Goal: Task Accomplishment & Management: Complete application form

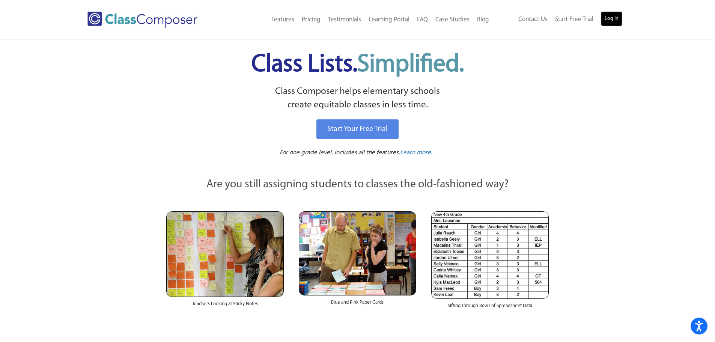
click at [615, 18] on link "Log In" at bounding box center [611, 18] width 21 height 15
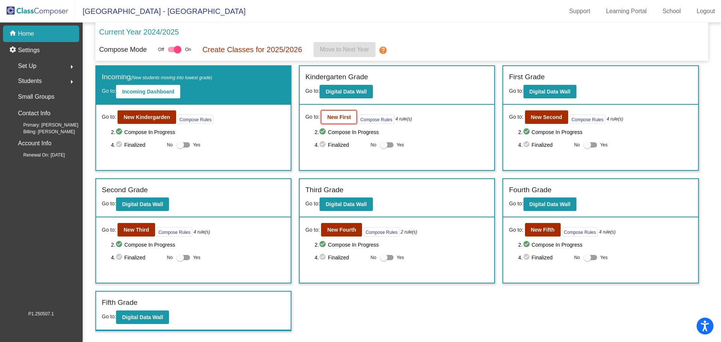
click at [344, 118] on b "New First" at bounding box center [339, 117] width 24 height 6
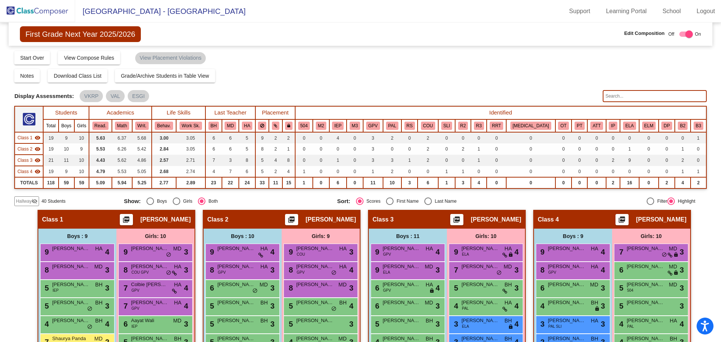
scroll to position [112, 0]
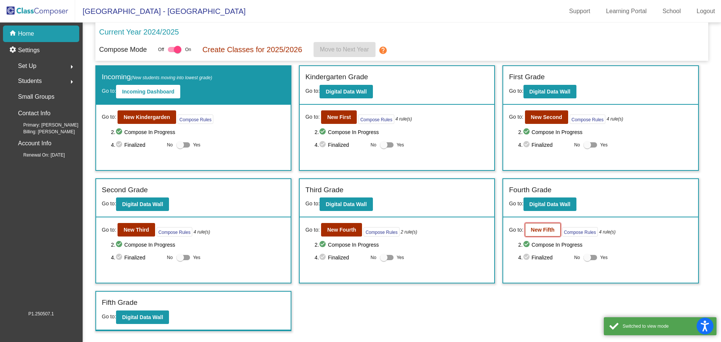
click at [549, 232] on b "New Fifth" at bounding box center [543, 230] width 24 height 6
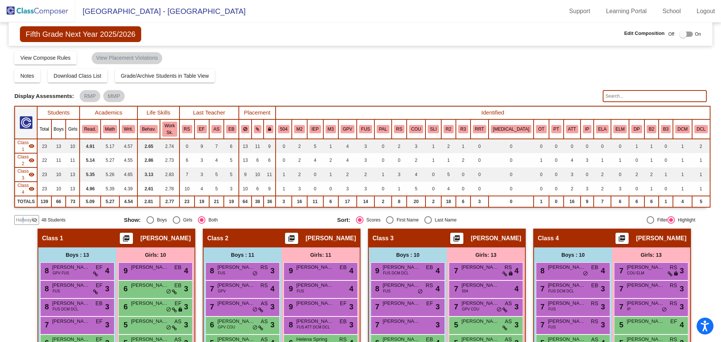
click at [23, 217] on span "Hallway" at bounding box center [24, 220] width 16 height 7
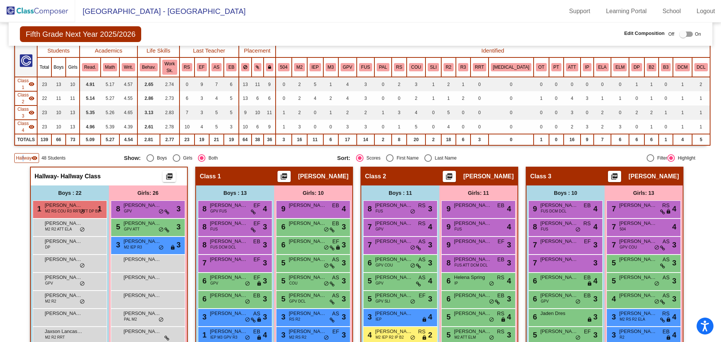
scroll to position [75, 0]
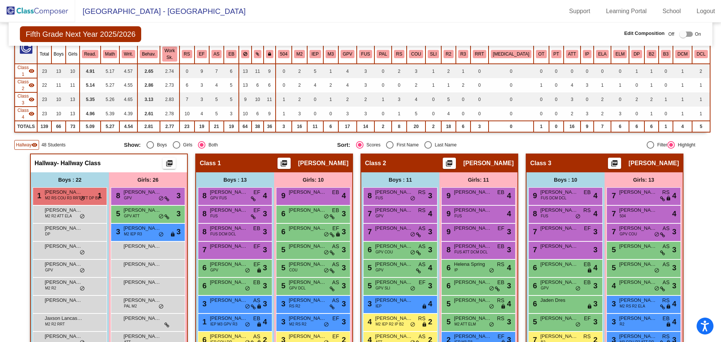
click at [89, 172] on div "Boys : 22" at bounding box center [70, 179] width 78 height 15
click at [90, 154] on div "Hallway - Hallway Class picture_as_pdf" at bounding box center [109, 163] width 156 height 18
click at [30, 142] on span "Hallway" at bounding box center [24, 145] width 16 height 7
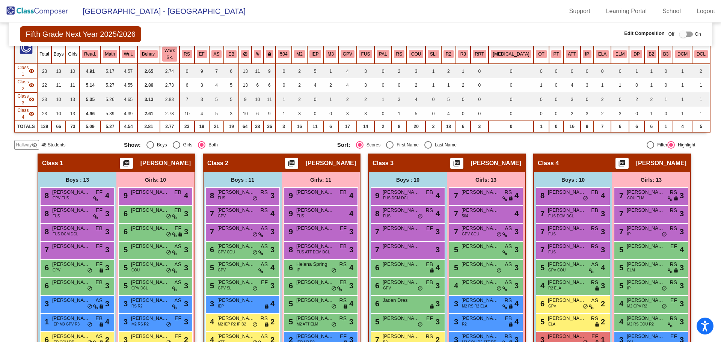
click at [30, 142] on span "Hallway" at bounding box center [24, 145] width 16 height 7
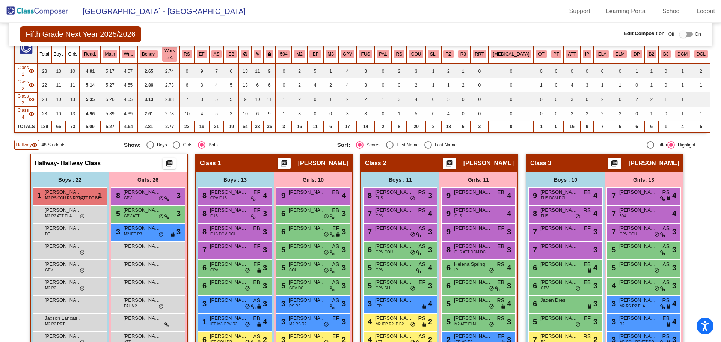
click at [686, 30] on label at bounding box center [684, 34] width 17 height 9
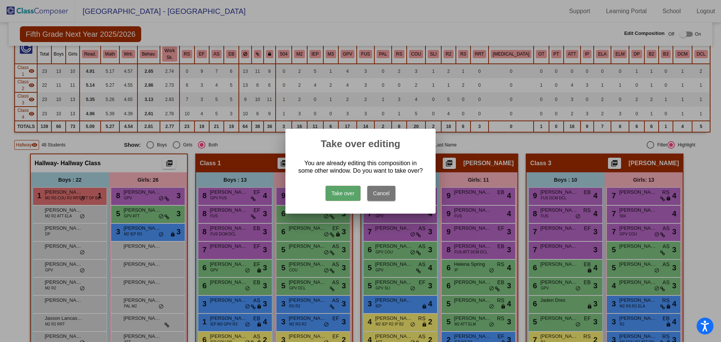
click at [341, 197] on button "Take over" at bounding box center [343, 193] width 35 height 15
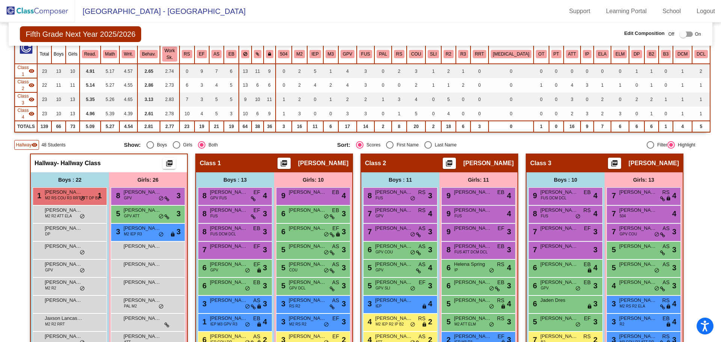
scroll to position [0, 0]
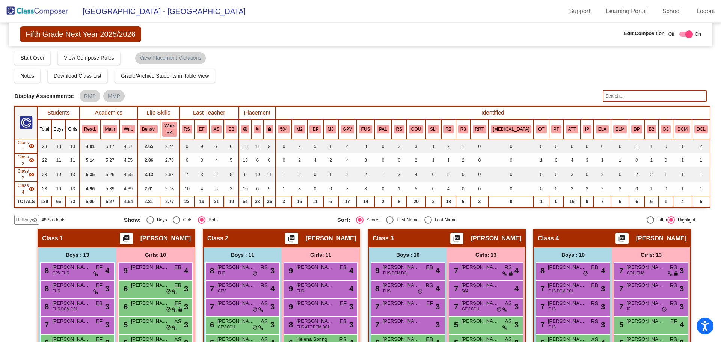
click at [29, 217] on span "Hallway" at bounding box center [24, 220] width 16 height 7
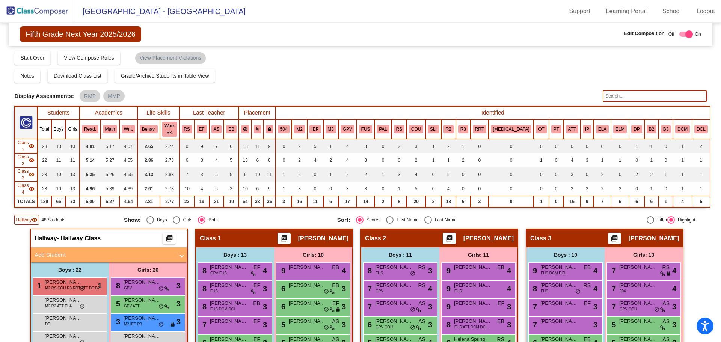
click at [53, 251] on mat-panel-title "Add Student" at bounding box center [105, 255] width 140 height 9
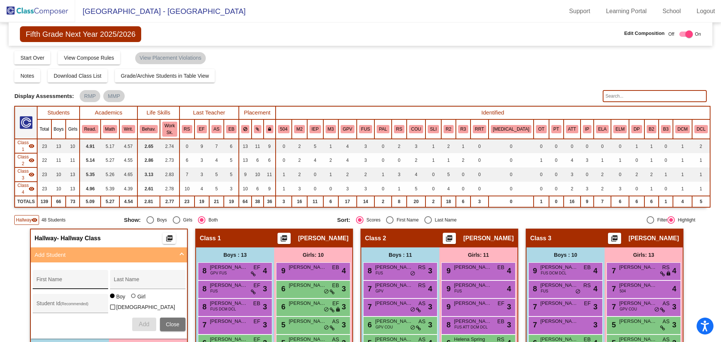
click at [71, 279] on input "First Name" at bounding box center [70, 282] width 68 height 6
click at [55, 294] on div "First Name Last Name Student Id (Recommended) Boy Girl Non Binary Add Close" at bounding box center [109, 300] width 160 height 69
click at [54, 303] on input "Student Id (Recommended)" at bounding box center [70, 306] width 68 height 6
paste input "1061648"
type input "1061648"
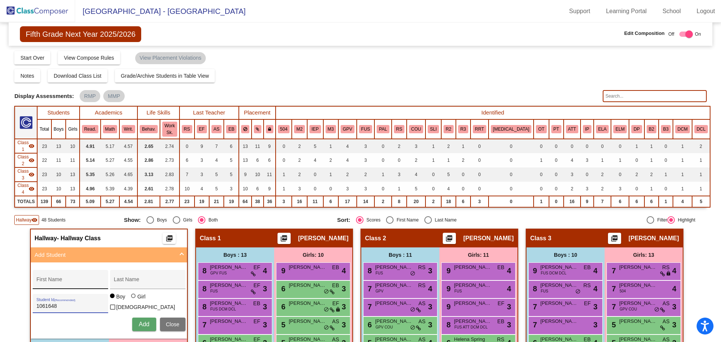
click at [57, 279] on input "First Name" at bounding box center [70, 282] width 68 height 6
click at [155, 274] on div "Last Name" at bounding box center [148, 281] width 68 height 15
paste input "Dereje"
type input "Dereje"
click at [61, 279] on input "First Name" at bounding box center [70, 282] width 68 height 6
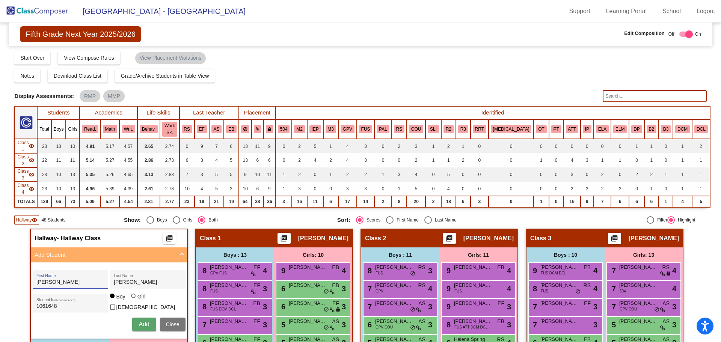
type input "Anna"
click at [133, 294] on div at bounding box center [133, 296] width 5 height 5
click at [134, 300] on input "Girl" at bounding box center [134, 300] width 0 height 0
radio input "true"
click at [139, 321] on span "Add" at bounding box center [144, 324] width 11 height 6
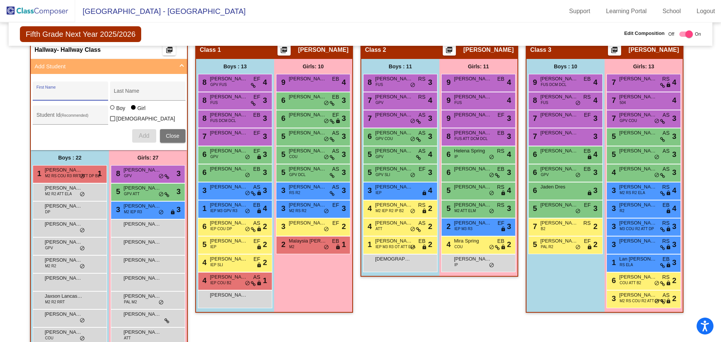
scroll to position [150, 0]
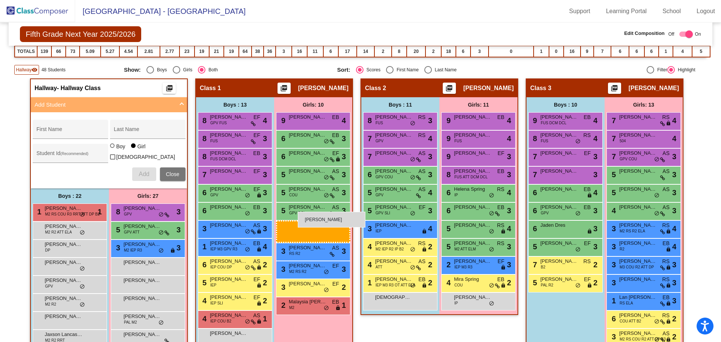
drag, startPoint x: 130, startPoint y: 266, endPoint x: 298, endPoint y: 212, distance: 176.4
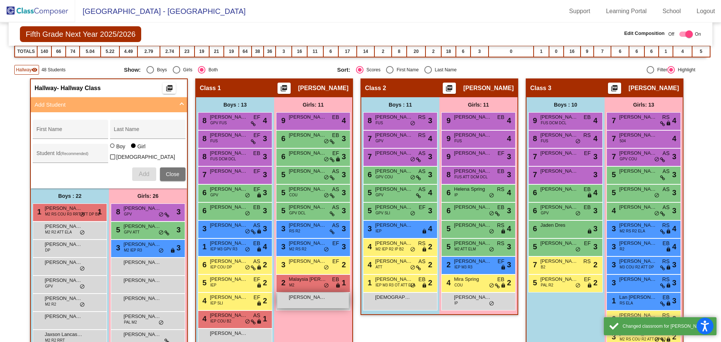
click at [296, 293] on div "Anna Dereje lock do_not_disturb_alt" at bounding box center [313, 300] width 72 height 15
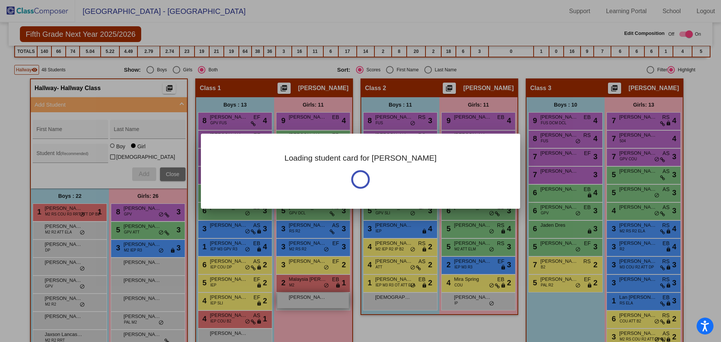
click at [296, 286] on div "Loading student card for Anna" at bounding box center [360, 171] width 721 height 342
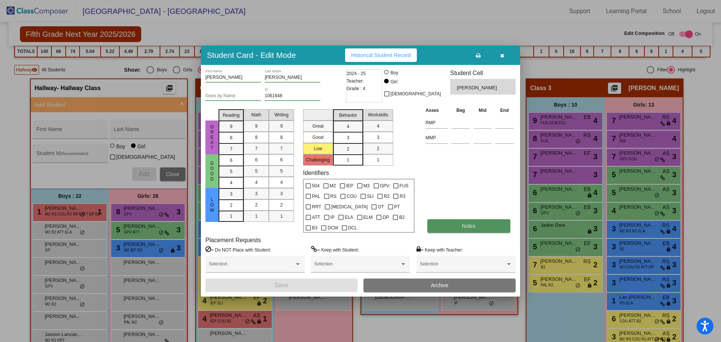
click at [454, 228] on button "Notes" at bounding box center [468, 226] width 83 height 14
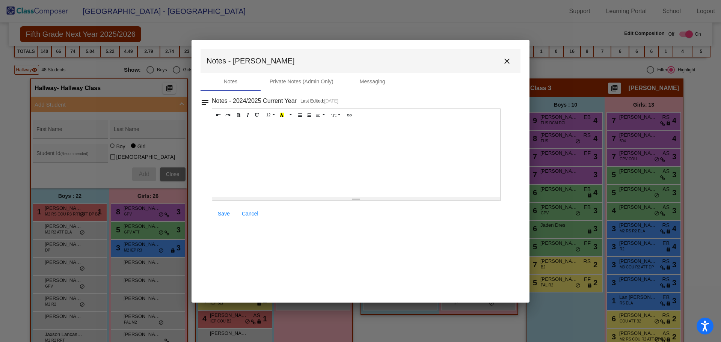
click at [245, 135] on div at bounding box center [356, 159] width 288 height 75
click at [226, 212] on span "Save" at bounding box center [224, 214] width 12 height 6
click at [506, 62] on mat-icon "close" at bounding box center [507, 61] width 9 height 9
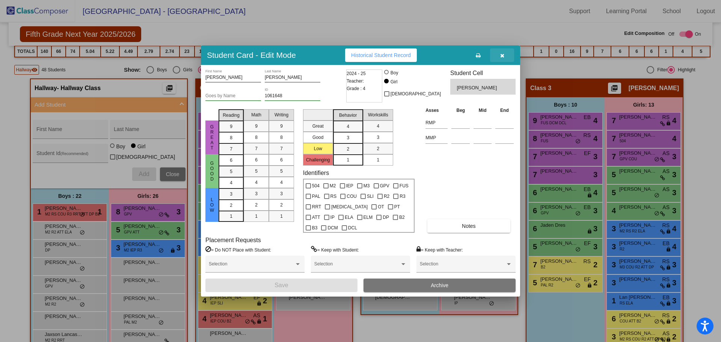
click at [504, 57] on icon "button" at bounding box center [502, 55] width 4 height 5
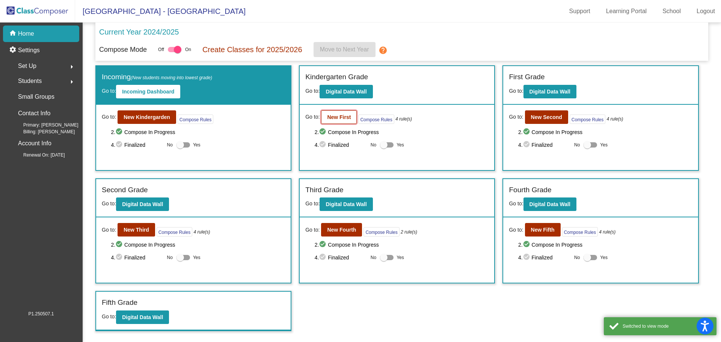
click at [344, 118] on b "New First" at bounding box center [339, 117] width 24 height 6
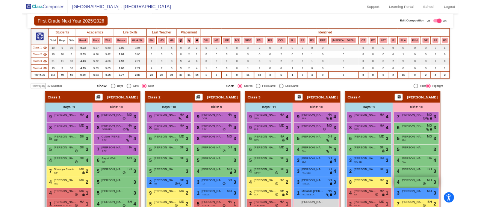
scroll to position [112, 0]
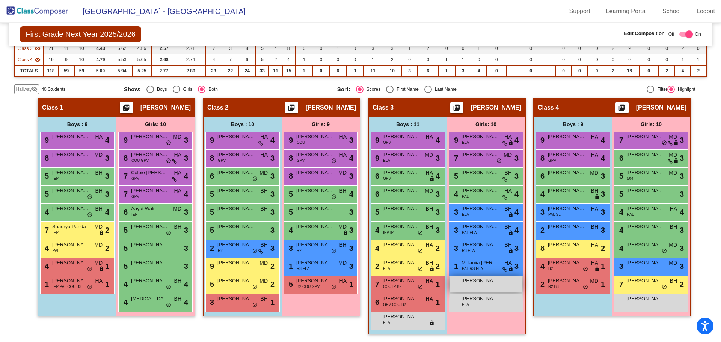
click at [471, 281] on span "Khushi Berry" at bounding box center [481, 281] width 38 height 8
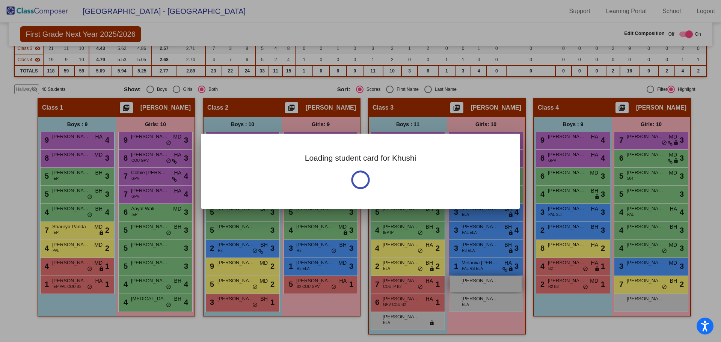
click at [471, 281] on div at bounding box center [360, 171] width 721 height 342
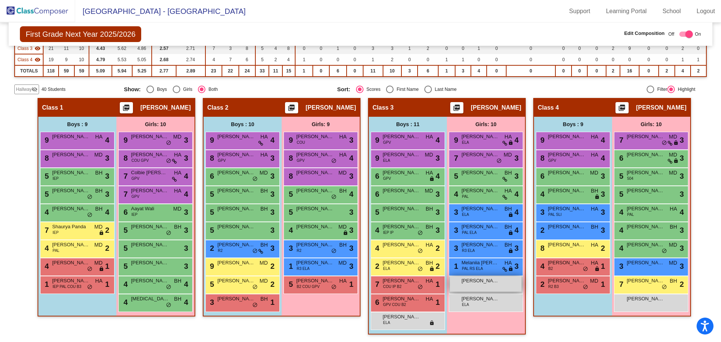
click at [485, 284] on span "Khushi Berry" at bounding box center [481, 281] width 38 height 8
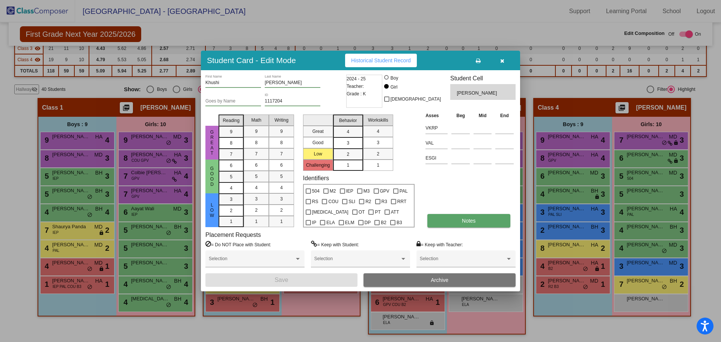
click at [462, 224] on button "Notes" at bounding box center [468, 221] width 83 height 14
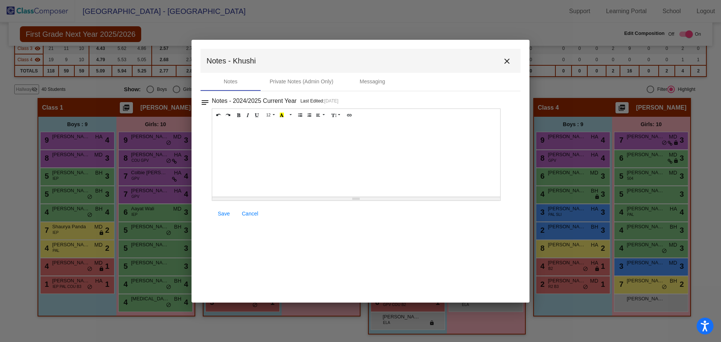
click at [256, 162] on div at bounding box center [356, 159] width 288 height 75
click at [224, 208] on link "Save" at bounding box center [224, 214] width 24 height 14
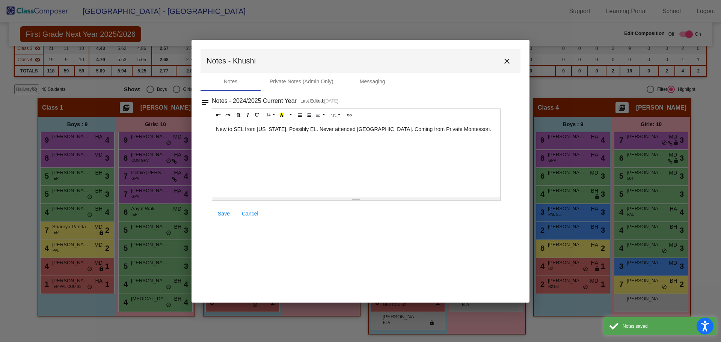
click at [223, 216] on span "Save" at bounding box center [224, 214] width 12 height 6
click at [506, 59] on mat-icon "close" at bounding box center [507, 61] width 9 height 9
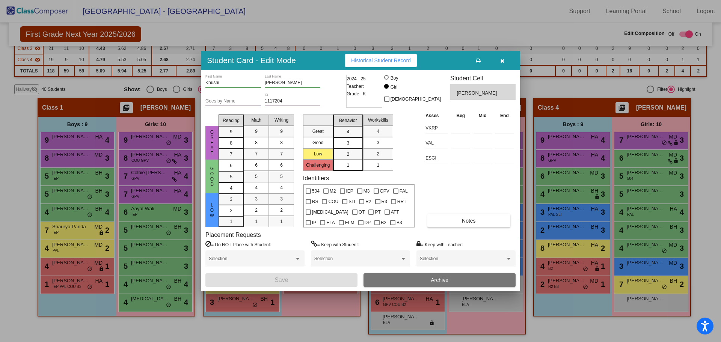
click at [502, 63] on icon "button" at bounding box center [502, 60] width 4 height 5
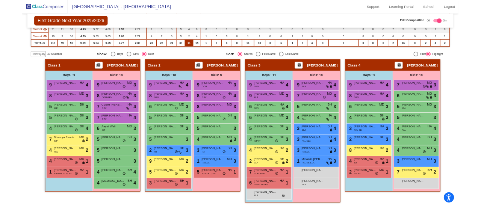
scroll to position [116, 0]
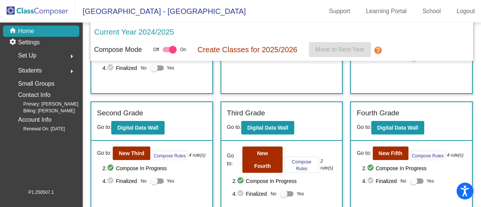
scroll to position [99, 0]
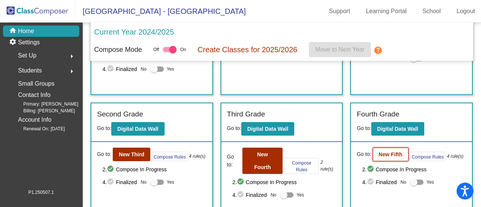
click at [377, 158] on button "New Fifth" at bounding box center [391, 155] width 36 height 14
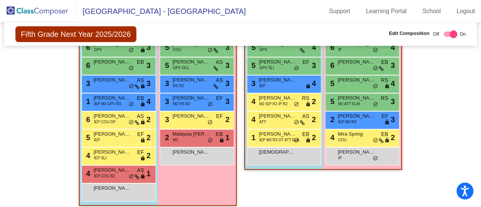
scroll to position [297, 0]
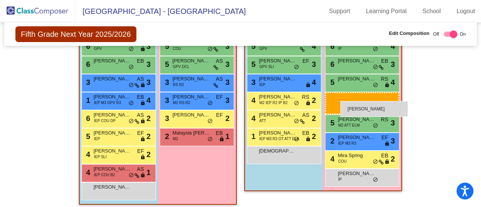
drag, startPoint x: 198, startPoint y: 156, endPoint x: 340, endPoint y: 101, distance: 152.3
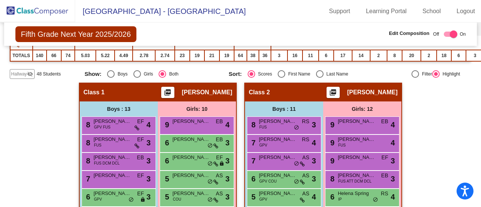
scroll to position [143, 0]
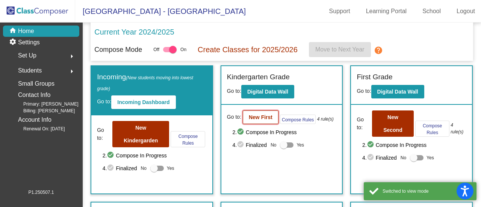
click at [260, 118] on b "New First" at bounding box center [261, 117] width 24 height 6
